Goal: Task Accomplishment & Management: Complete application form

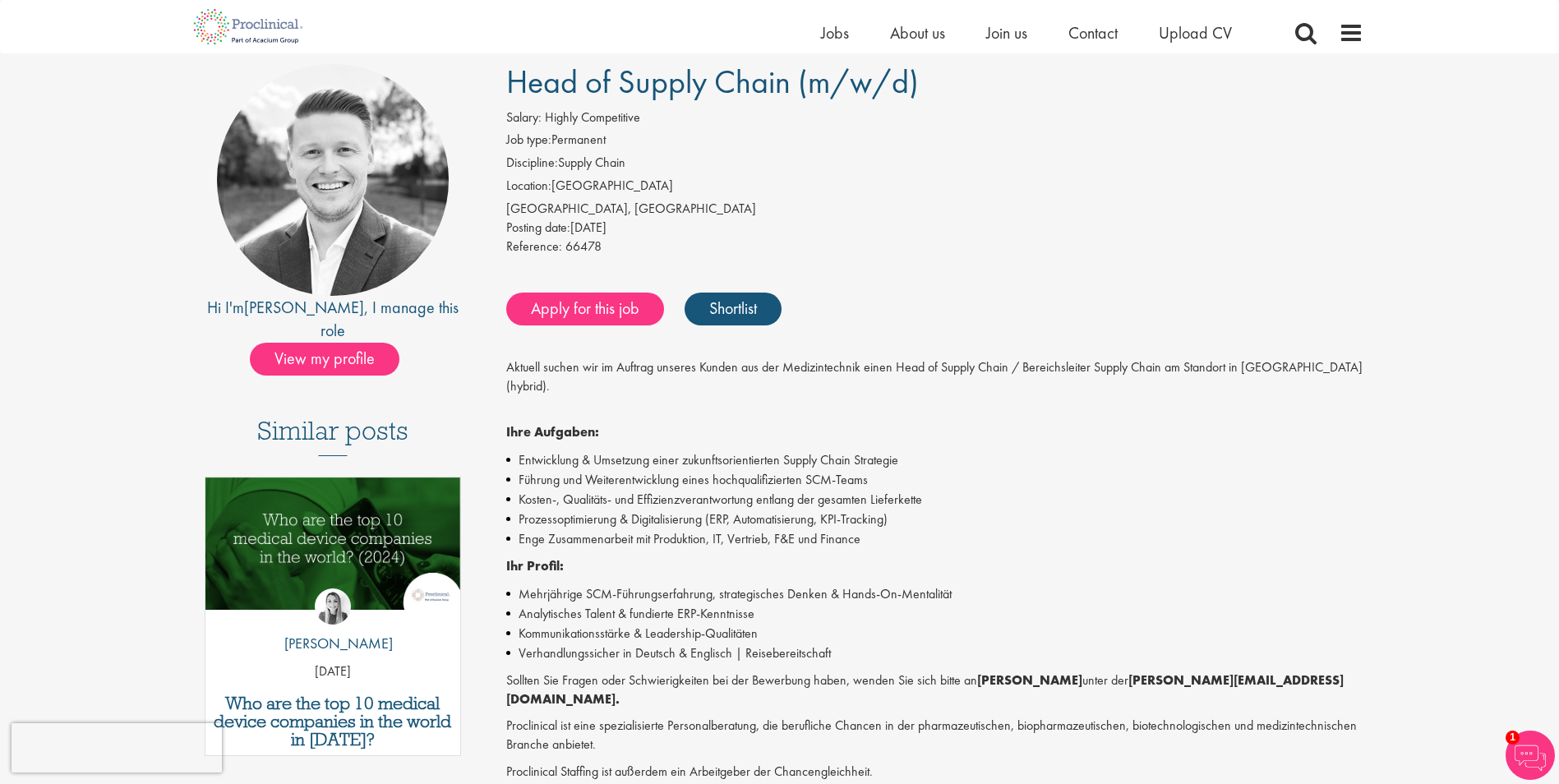
scroll to position [82, 0]
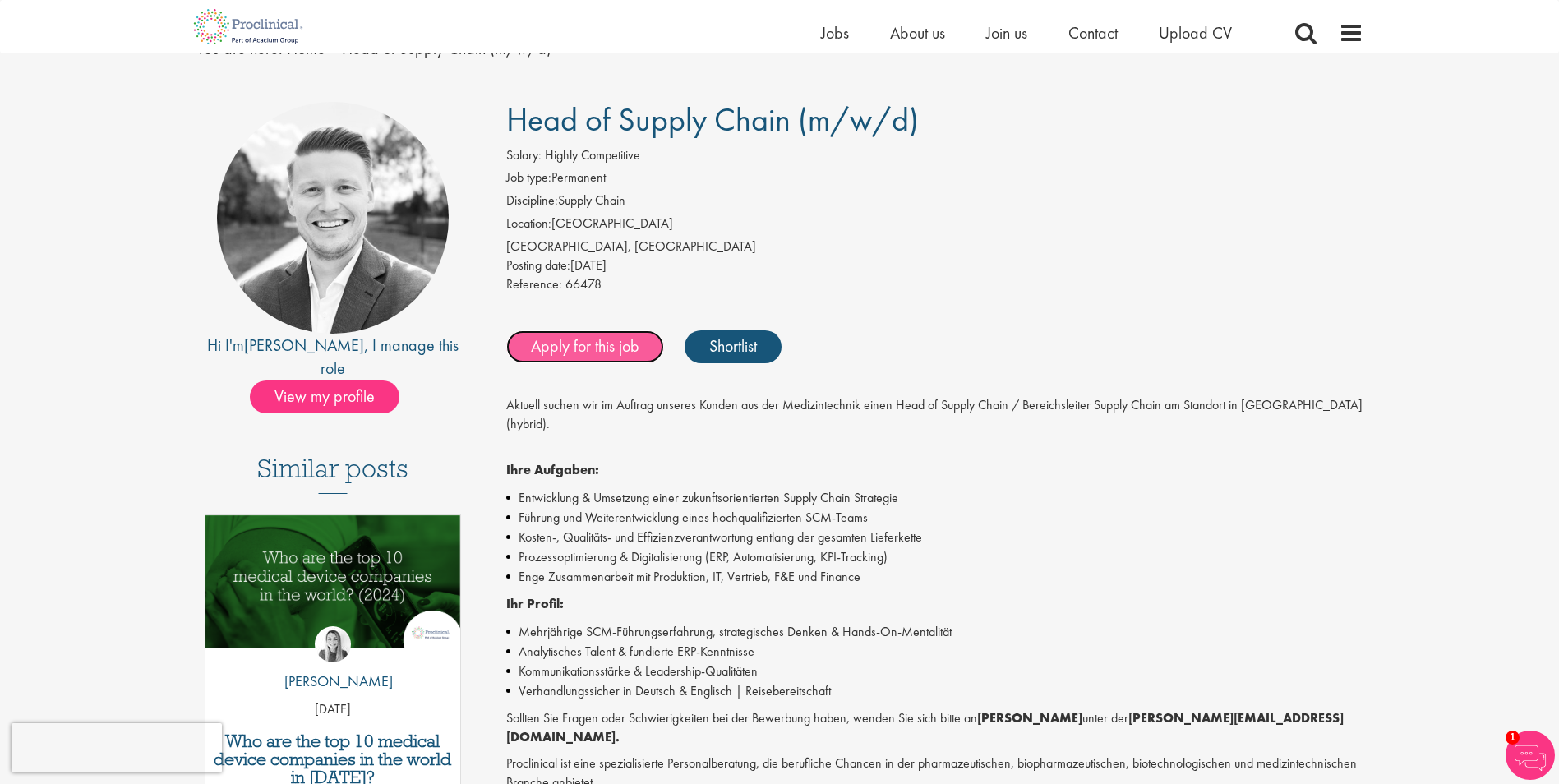
click at [606, 353] on link "Apply for this job" at bounding box center [585, 346] width 158 height 33
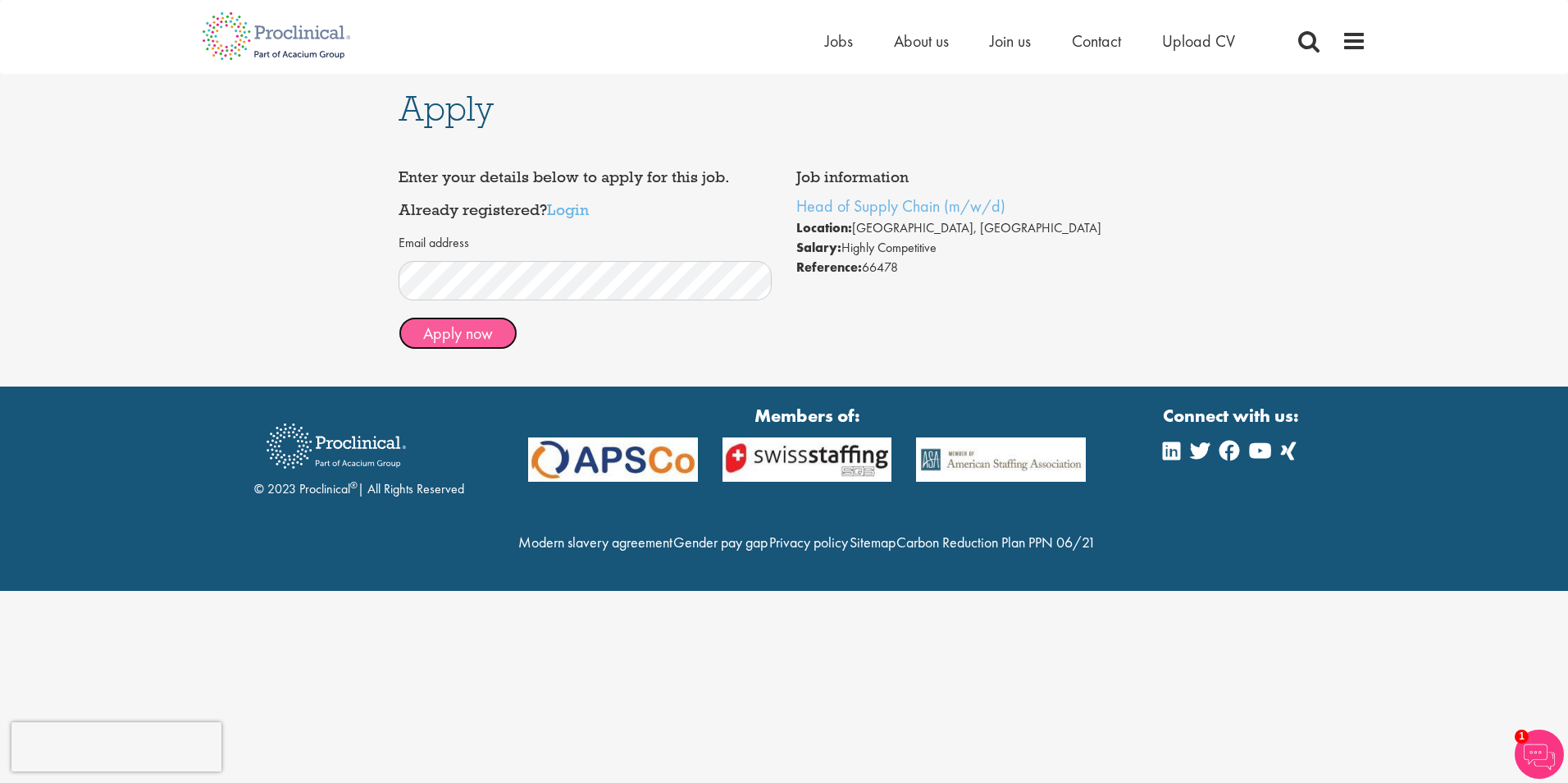
click at [474, 335] on button "Apply now" at bounding box center [457, 333] width 119 height 33
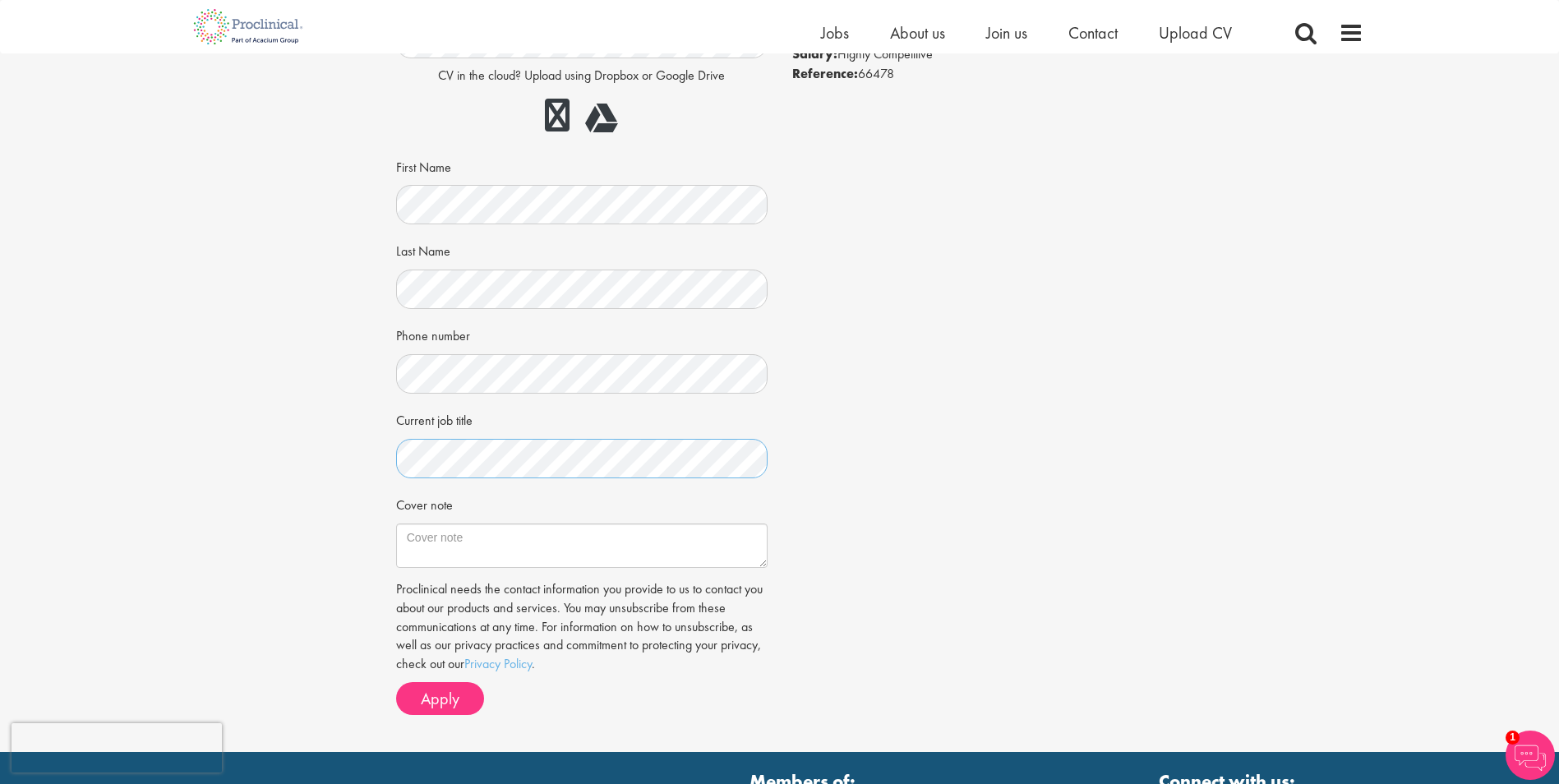
scroll to position [246, 0]
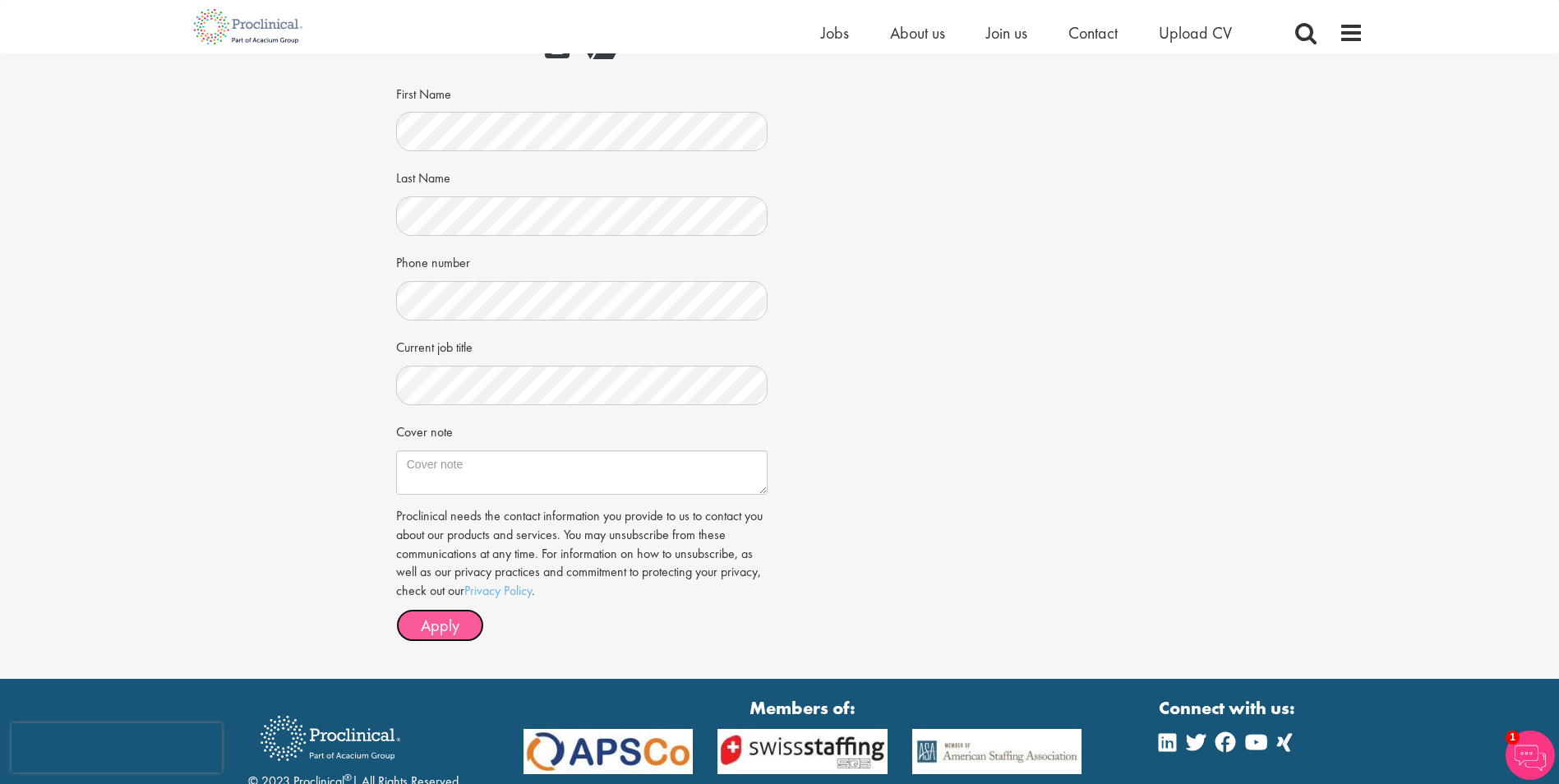
click at [444, 629] on span "Apply" at bounding box center [440, 625] width 39 height 21
